Goal: Browse casually: Explore the website without a specific task or goal

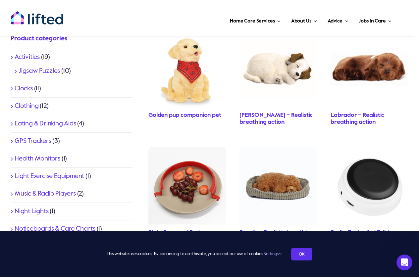
scroll to position [265, 0]
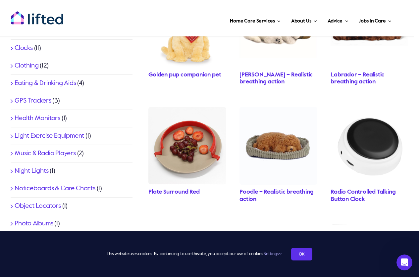
click at [29, 101] on link "GPS Trackers" at bounding box center [33, 101] width 37 height 7
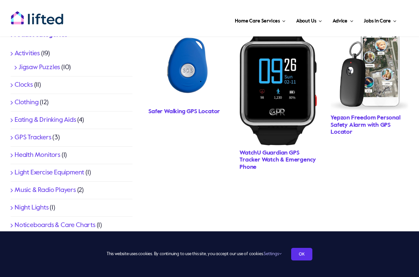
scroll to position [232, 0]
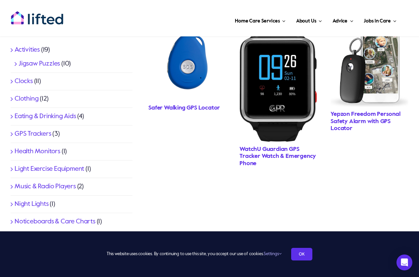
click at [351, 71] on img "Yepzon Freedom GPS tracker with SOS button for Elderly" at bounding box center [370, 65] width 78 height 84
click at [30, 97] on link "Clothing" at bounding box center [27, 99] width 24 height 7
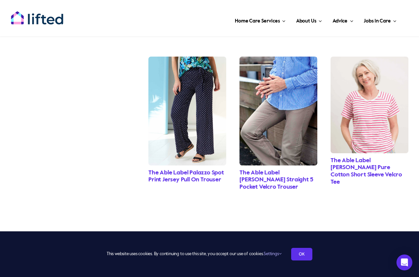
scroll to position [676, 0]
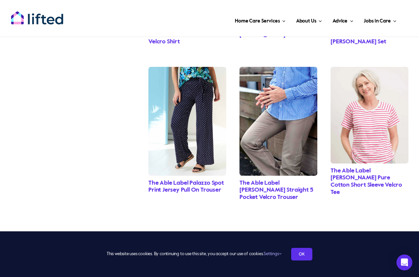
click at [376, 125] on img "Tabatha Pure Cotton Short Sleeve Velcro Tee" at bounding box center [370, 115] width 78 height 97
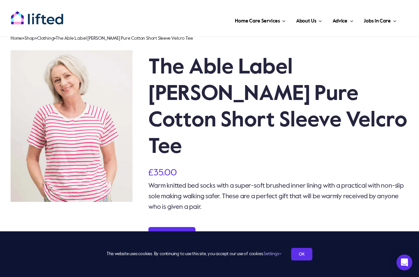
click at [90, 148] on link at bounding box center [72, 126] width 122 height 152
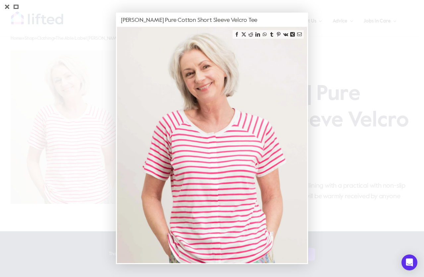
click at [235, 171] on img at bounding box center [212, 145] width 190 height 237
click at [7, 7] on link at bounding box center [7, 7] width 9 height 8
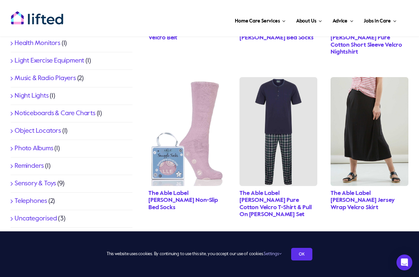
scroll to position [378, 0]
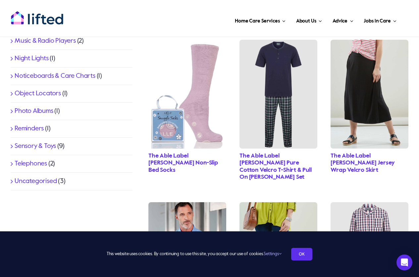
click at [35, 143] on link "Sensory & Toys" at bounding box center [35, 146] width 41 height 7
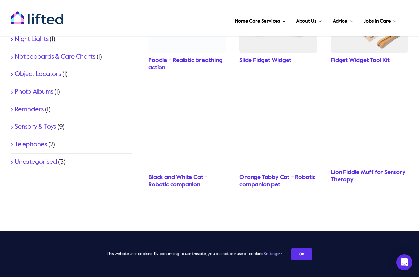
scroll to position [398, 0]
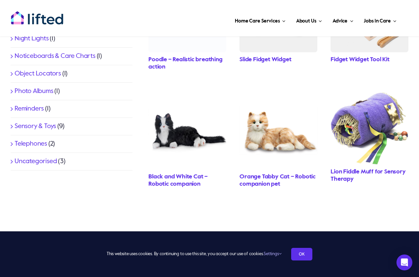
click at [371, 127] on img "Sensory & Fidget Toy ‘Classic’" at bounding box center [370, 128] width 78 height 73
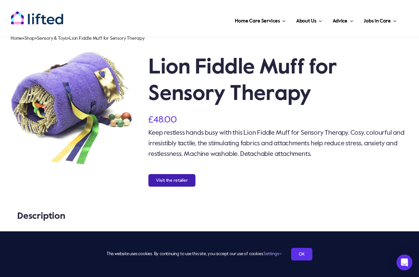
click at [176, 181] on button "Visit the retailer" at bounding box center [171, 180] width 47 height 13
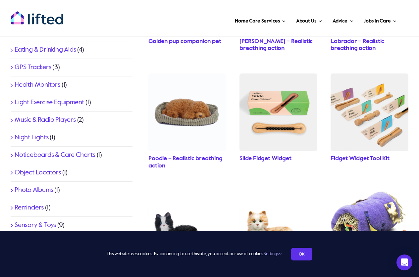
scroll to position [364, 0]
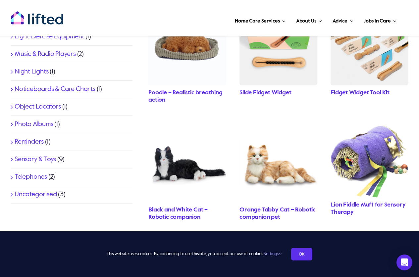
click at [41, 106] on link "Object Locators" at bounding box center [38, 107] width 46 height 7
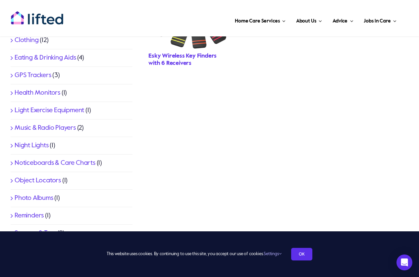
scroll to position [298, 0]
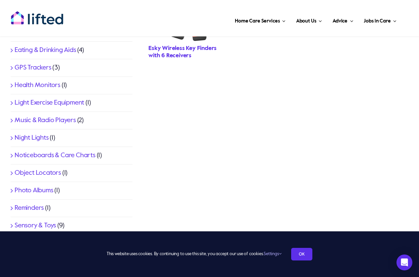
click at [49, 119] on link "Music & Radio Players" at bounding box center [45, 120] width 61 height 7
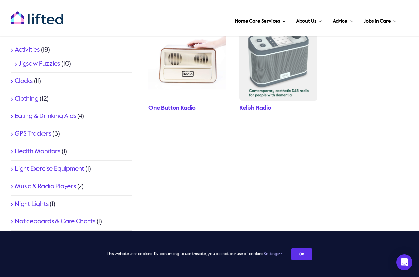
scroll to position [199, 0]
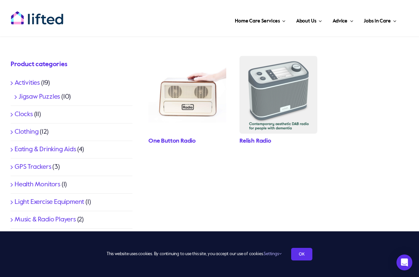
click at [26, 113] on link "Clocks" at bounding box center [24, 114] width 18 height 7
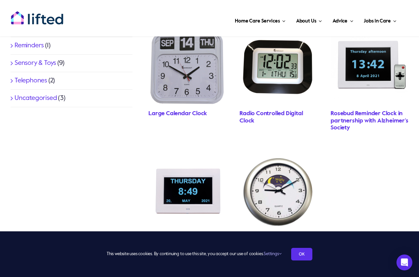
scroll to position [497, 0]
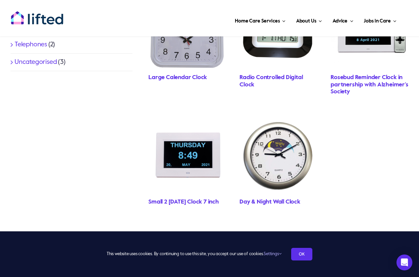
click at [40, 62] on link "Uncategorised" at bounding box center [36, 62] width 42 height 7
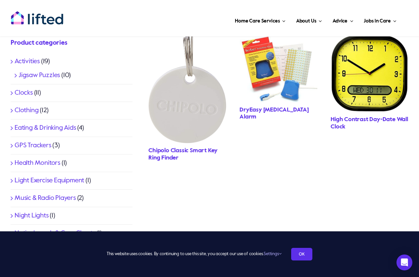
scroll to position [232, 0]
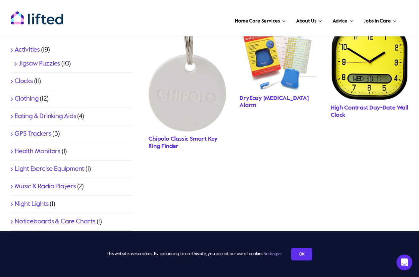
click at [204, 99] on img "Chipolo Plus Smart Keyring Item Finder Bluetooth Tracker" at bounding box center [187, 77] width 78 height 109
click at [33, 50] on link "Activities" at bounding box center [27, 50] width 25 height 7
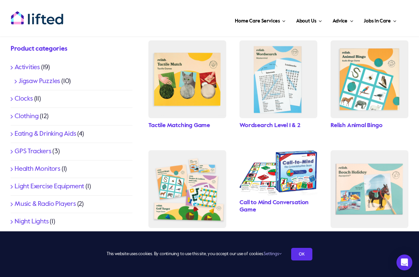
scroll to position [199, 0]
